Goal: Task Accomplishment & Management: Use online tool/utility

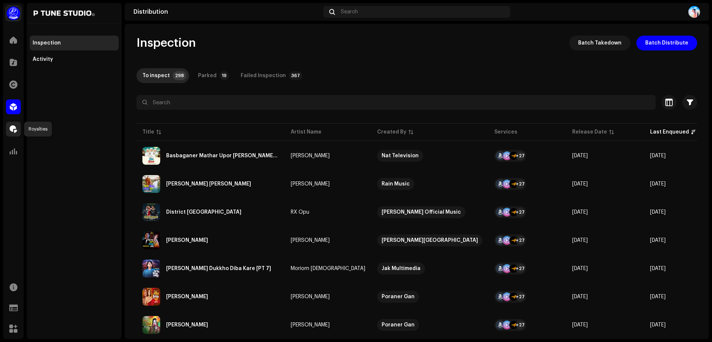
click at [12, 126] on span at bounding box center [13, 129] width 7 height 6
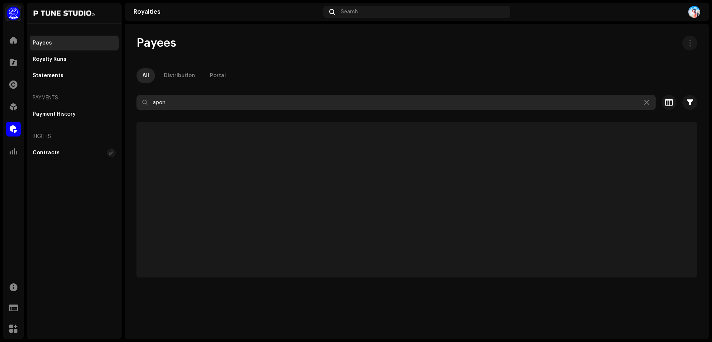
drag, startPoint x: 178, startPoint y: 103, endPoint x: 138, endPoint y: 100, distance: 39.7
click at [138, 100] on input "apon" at bounding box center [395, 102] width 519 height 15
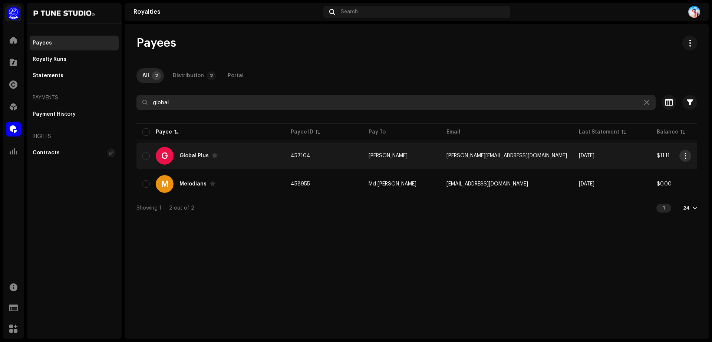
type input "global"
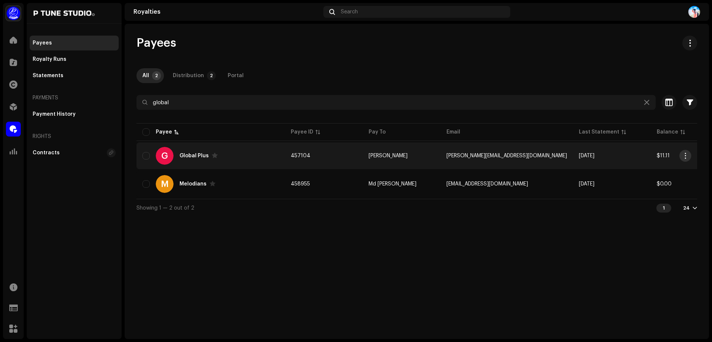
click at [686, 157] on span "button" at bounding box center [685, 156] width 6 height 6
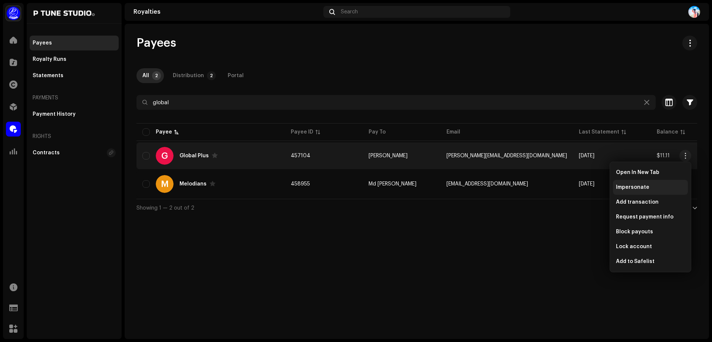
click at [639, 186] on span "Impersonate" at bounding box center [632, 187] width 33 height 6
